Goal: Navigation & Orientation: Find specific page/section

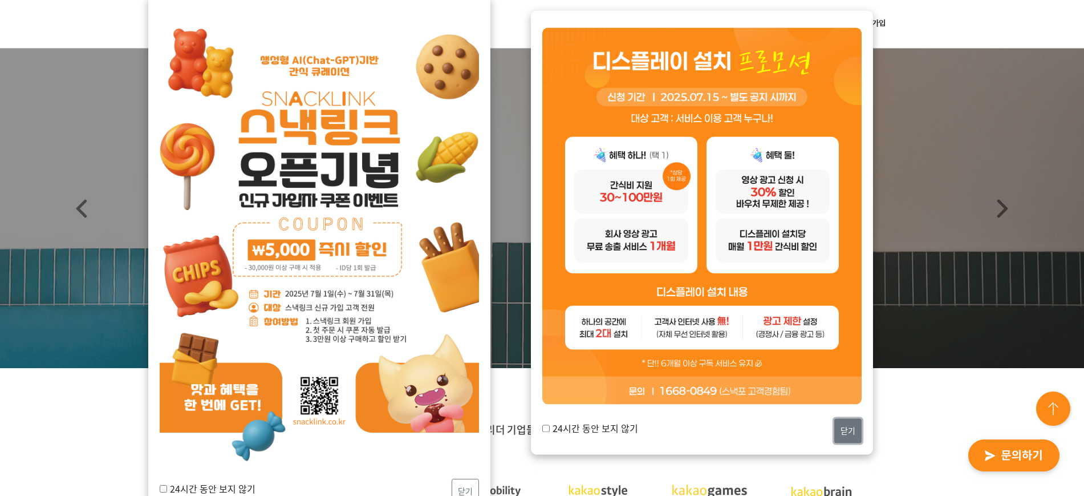
click at [835, 396] on button "닫기" at bounding box center [847, 430] width 27 height 25
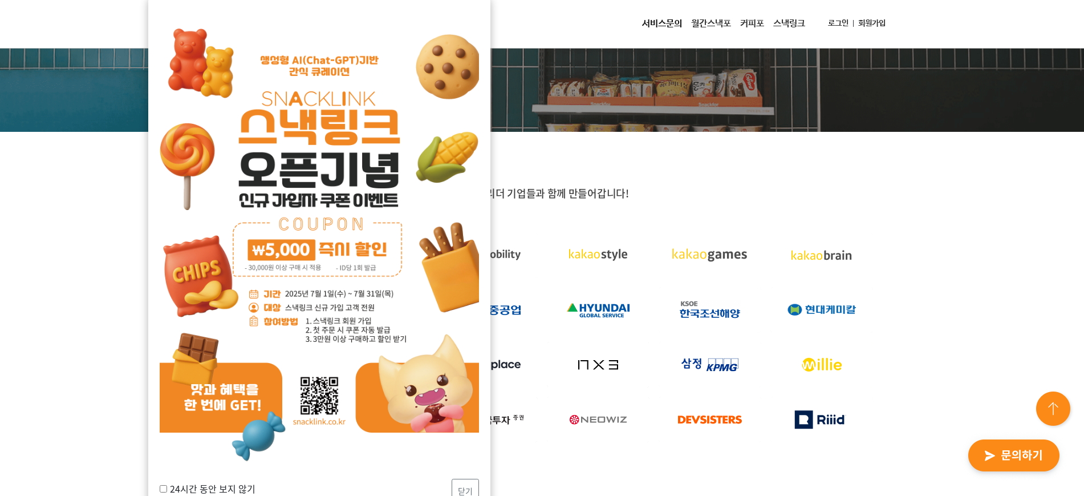
scroll to position [238, 0]
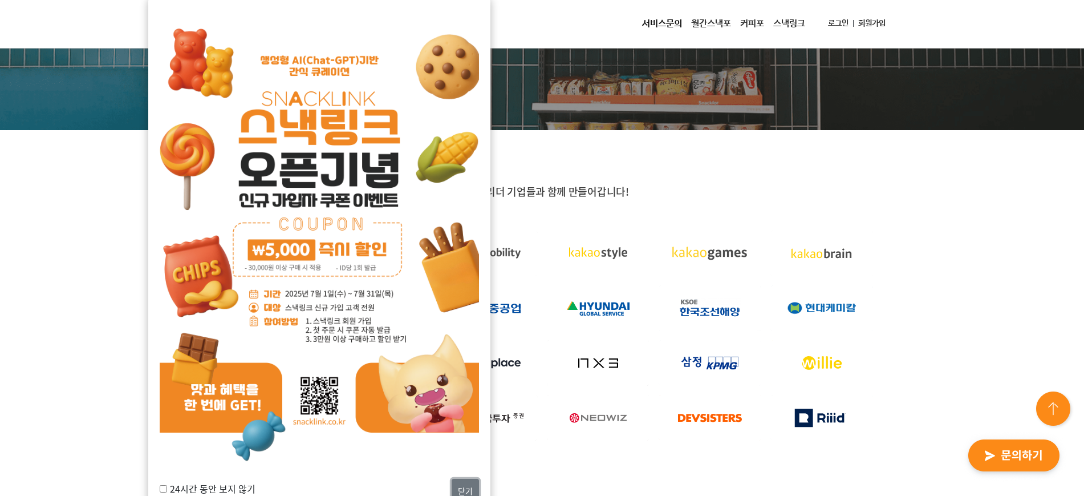
click at [463, 396] on button "닫기" at bounding box center [465, 490] width 27 height 25
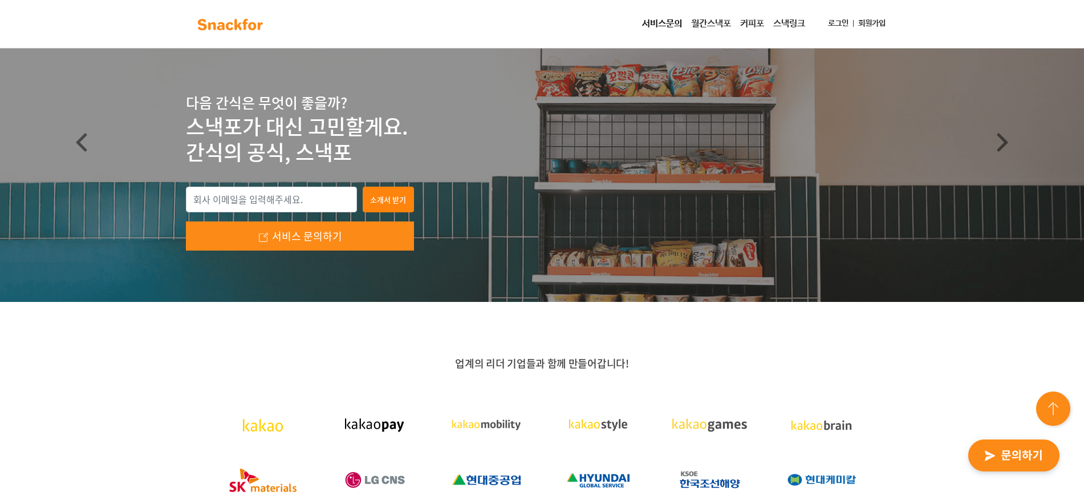
scroll to position [0, 0]
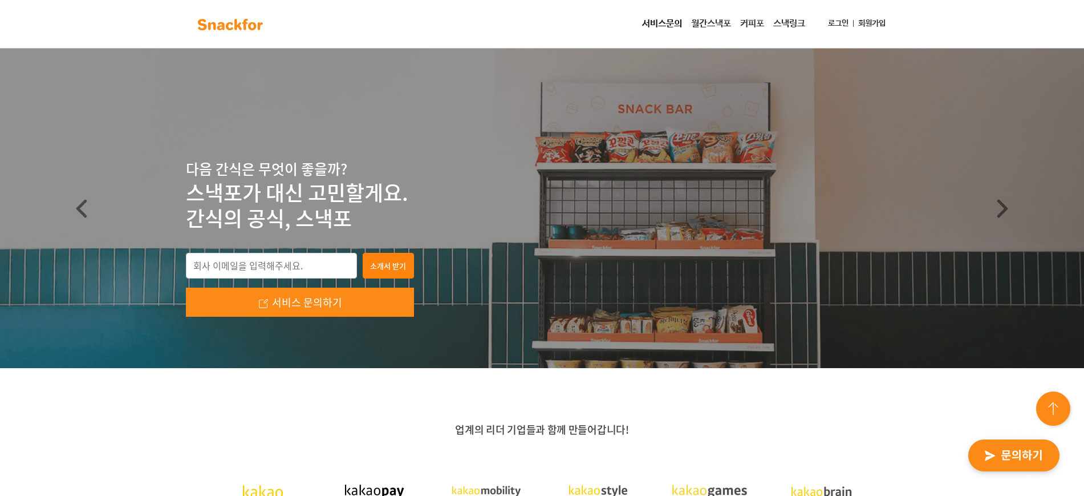
click at [669, 24] on link "서비스문의" at bounding box center [661, 24] width 49 height 23
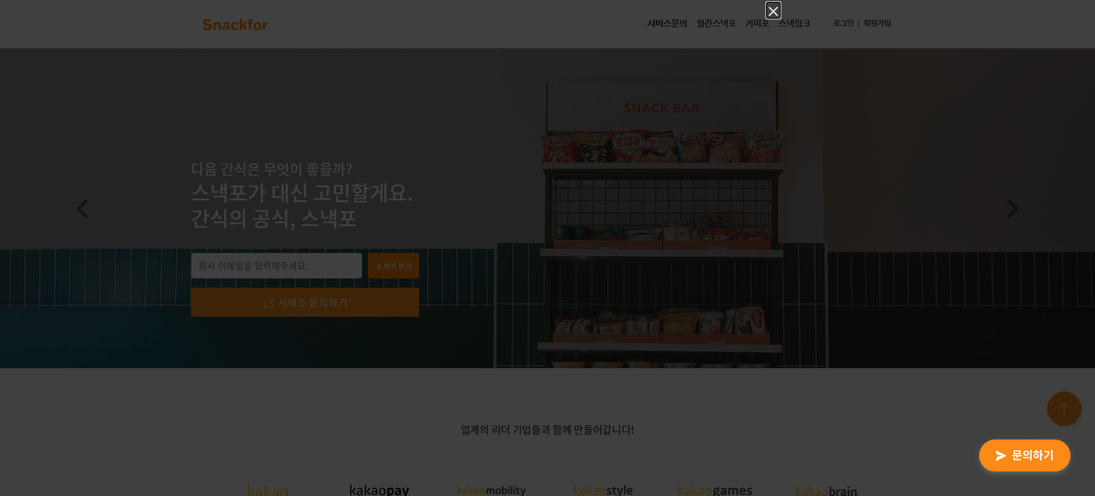
click at [775, 13] on icon "Close" at bounding box center [773, 12] width 14 height 14
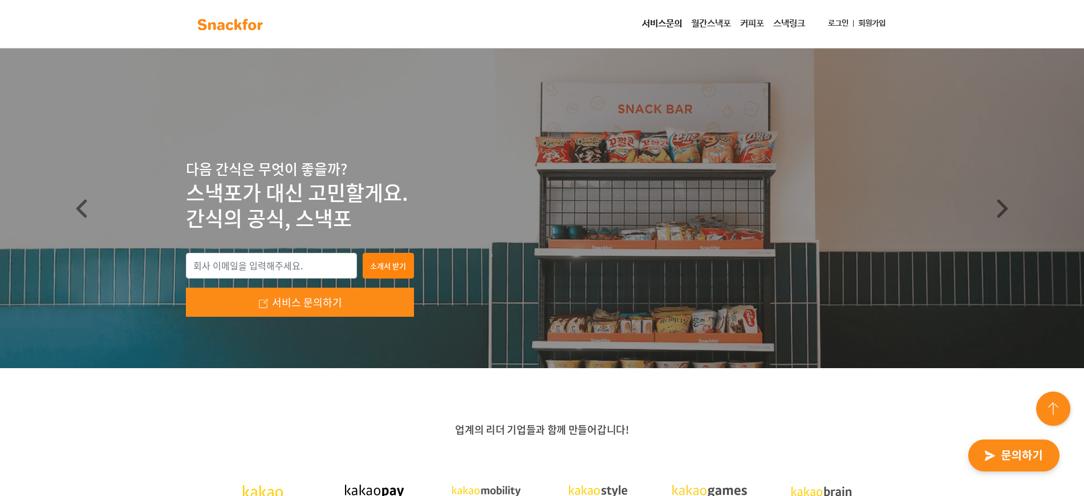
click at [697, 26] on link "월간스낵포" at bounding box center [711, 24] width 49 height 23
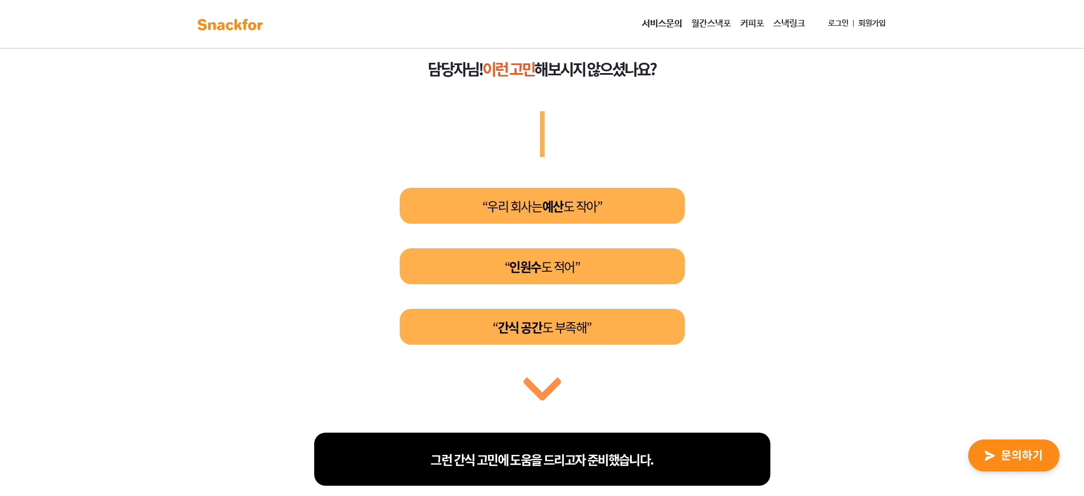
scroll to position [475, 0]
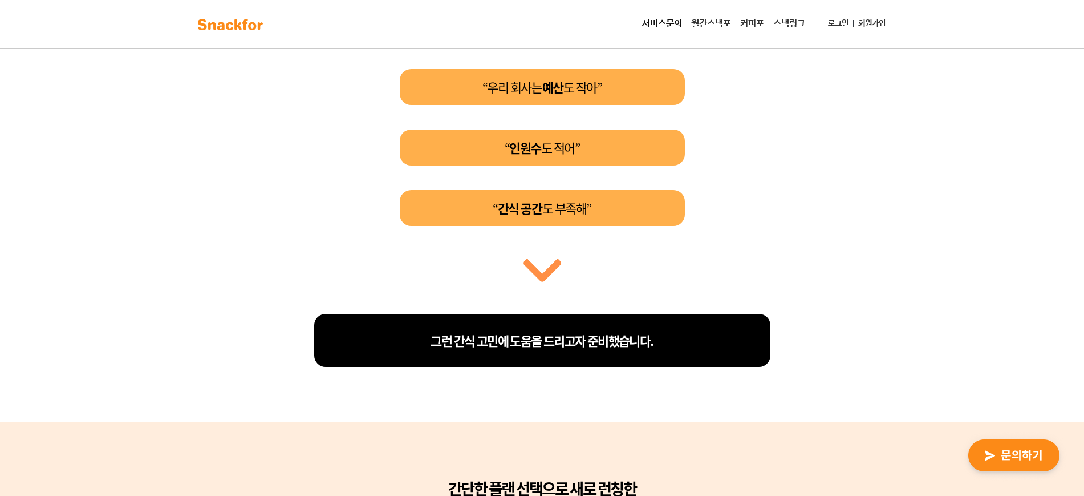
click at [647, 24] on link "서비스문의" at bounding box center [661, 24] width 49 height 23
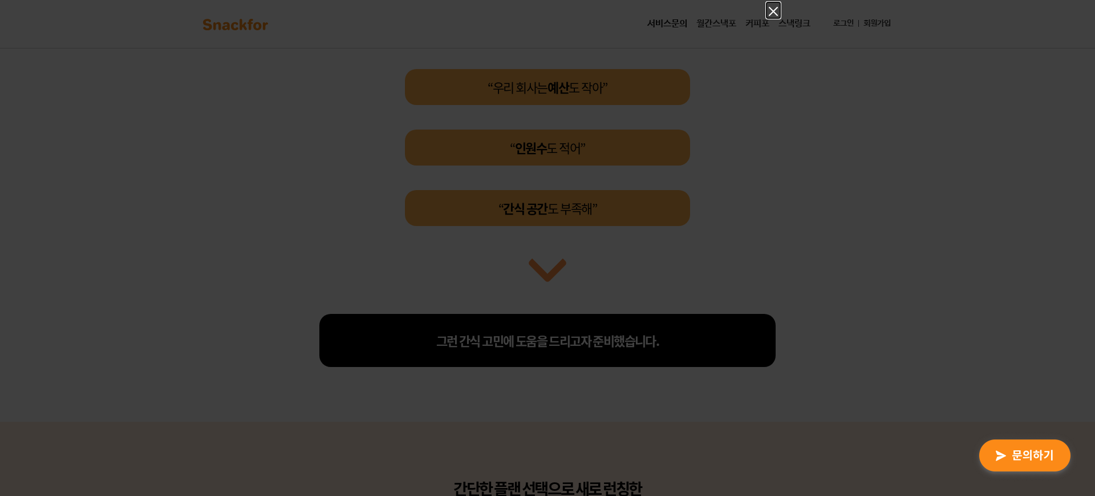
click at [774, 9] on icon "Close" at bounding box center [773, 12] width 14 height 14
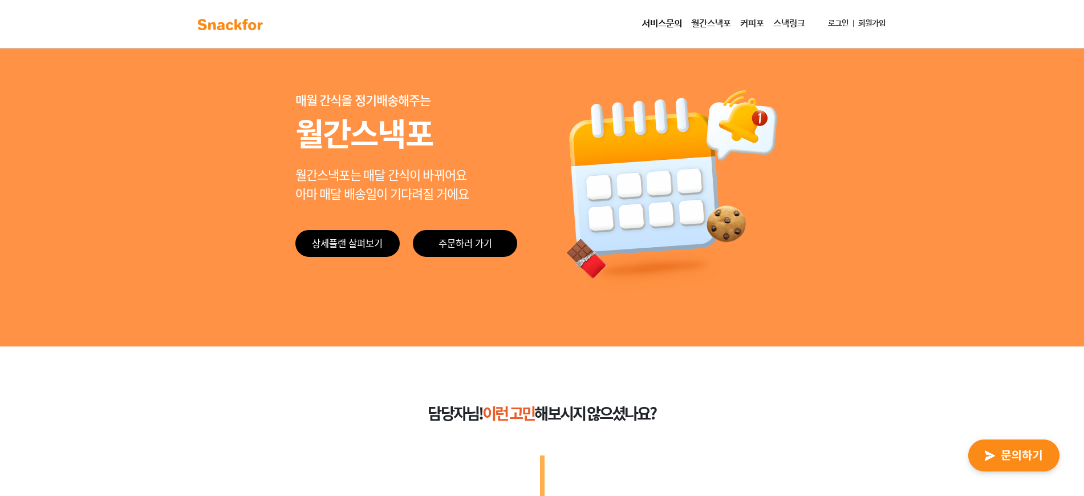
scroll to position [0, 0]
